Goal: Find specific page/section: Find specific page/section

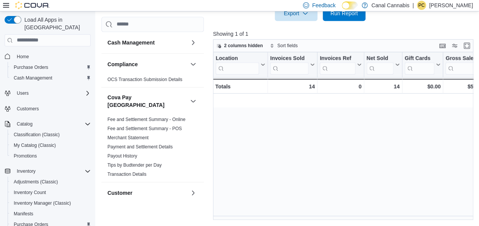
scroll to position [0, 366]
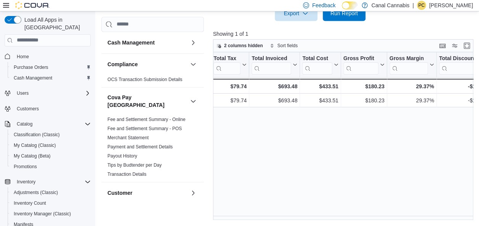
scroll to position [0, 320]
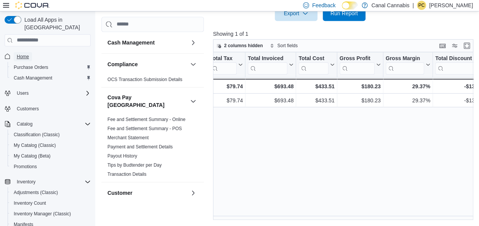
click at [24, 54] on span "Home" at bounding box center [23, 57] width 12 height 6
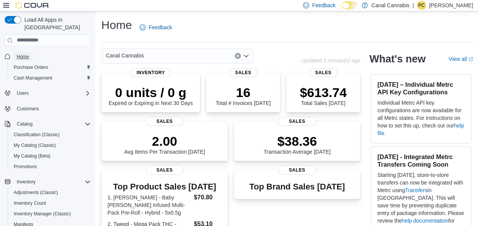
click at [26, 54] on span "Home" at bounding box center [23, 57] width 12 height 6
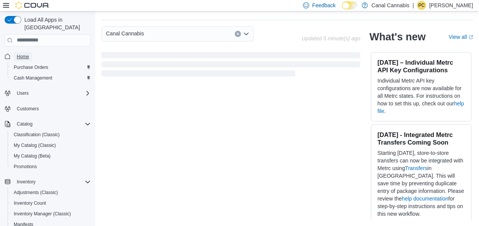
scroll to position [249, 0]
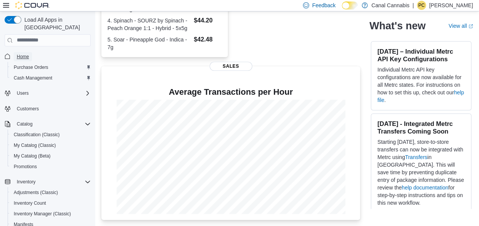
click at [23, 54] on span "Home" at bounding box center [23, 57] width 12 height 6
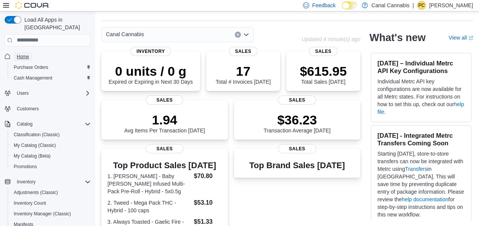
scroll to position [21, 0]
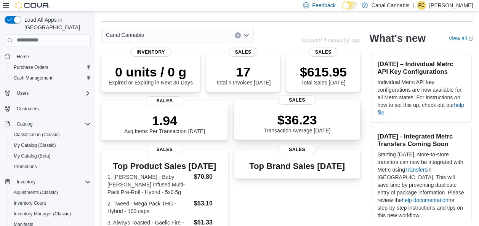
click at [297, 127] on p "$36.23" at bounding box center [297, 119] width 67 height 15
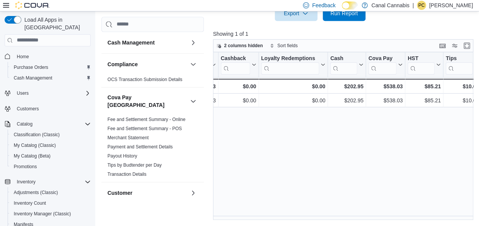
scroll to position [0, 859]
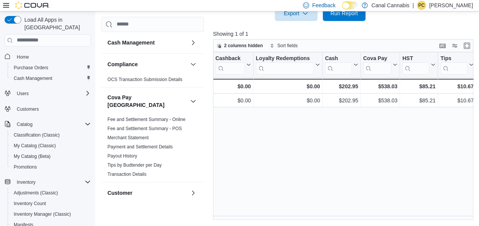
click at [349, 183] on div "Location Click to view column header actions Invoices Sold Click to view column…" at bounding box center [344, 136] width 263 height 168
